Goal: Information Seeking & Learning: Learn about a topic

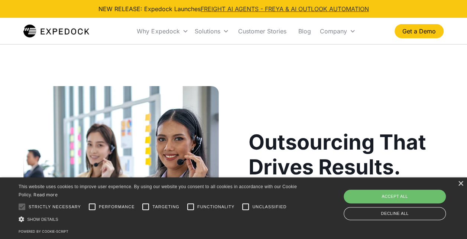
click at [238, 11] on link "FREIGHT AI AGENTS - FREYA & AI OUTLOOK AUTOMATION" at bounding box center [284, 8] width 168 height 7
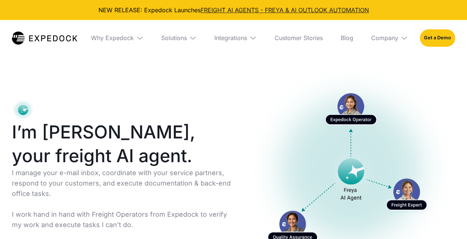
click at [224, 11] on link "FREIGHT AI AGENTS - FREYA & AI OUTLOOK AUTOMATION" at bounding box center [284, 9] width 168 height 7
select select
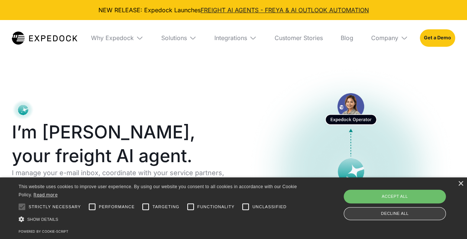
click at [370, 207] on div "Decline all" at bounding box center [394, 213] width 102 height 13
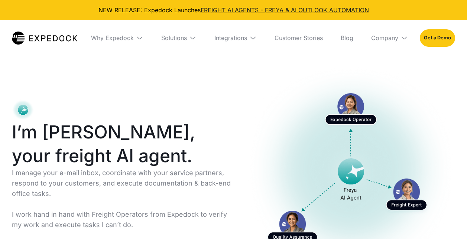
select select
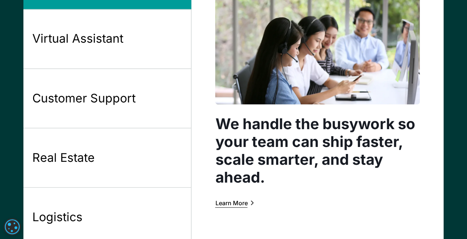
scroll to position [631, 0]
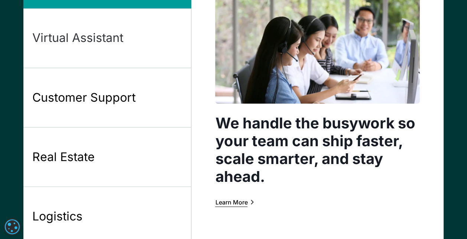
click at [136, 21] on link "Virtual Assistant" at bounding box center [107, 38] width 168 height 59
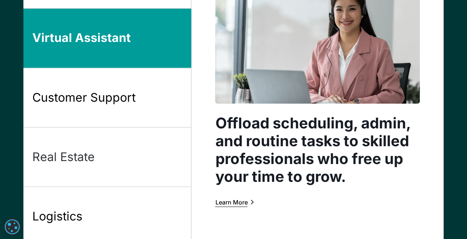
click at [164, 175] on link "Real Estate" at bounding box center [107, 156] width 168 height 59
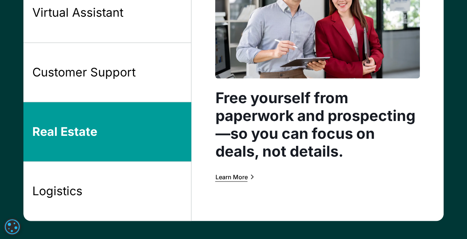
scroll to position [705, 0]
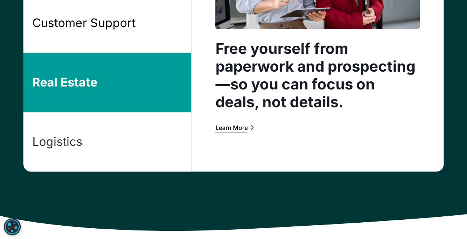
click at [167, 142] on link "Logistics" at bounding box center [107, 141] width 168 height 59
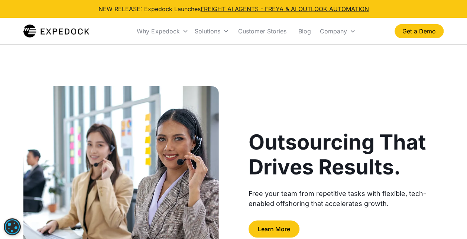
scroll to position [148, 0]
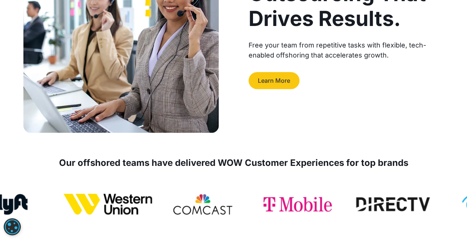
click at [283, 81] on link "Learn More" at bounding box center [273, 80] width 51 height 17
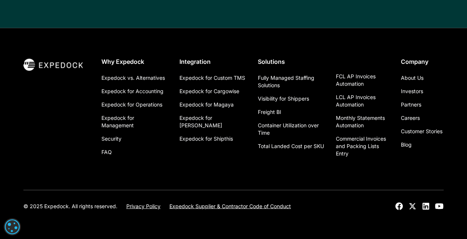
scroll to position [1774, 0]
